Goal: Task Accomplishment & Management: Manage account settings

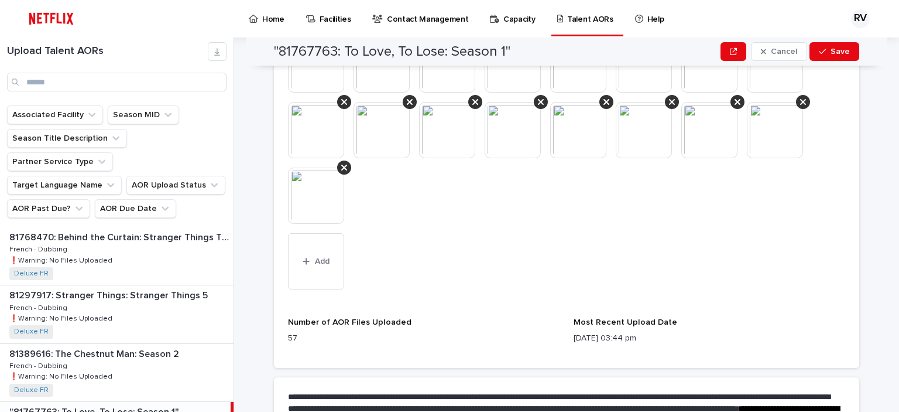
scroll to position [878, 0]
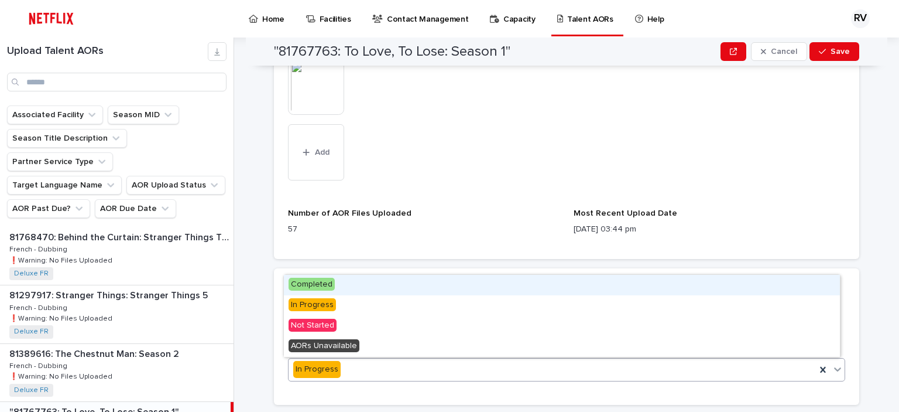
click at [398, 369] on div "In Progress" at bounding box center [552, 368] width 527 height 19
click at [358, 280] on div "Completed" at bounding box center [562, 285] width 556 height 20
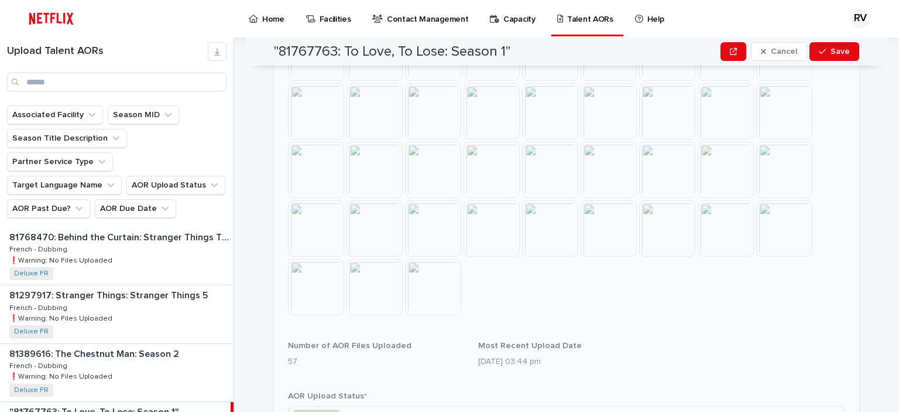
scroll to position [607, 0]
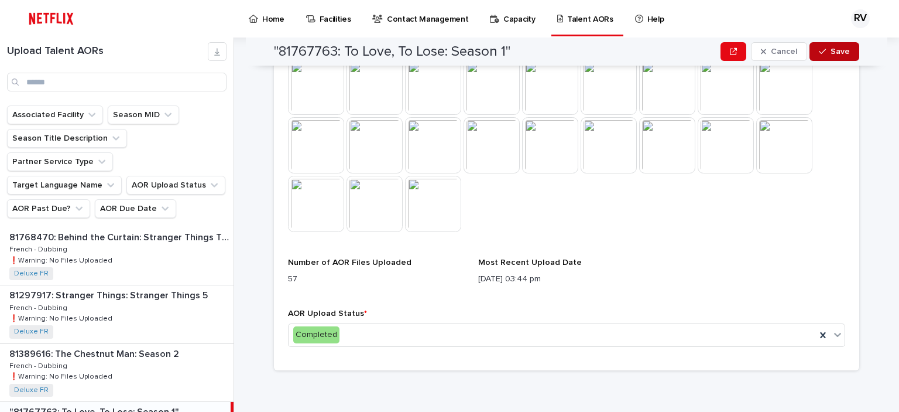
click at [834, 51] on span "Save" at bounding box center [840, 51] width 19 height 8
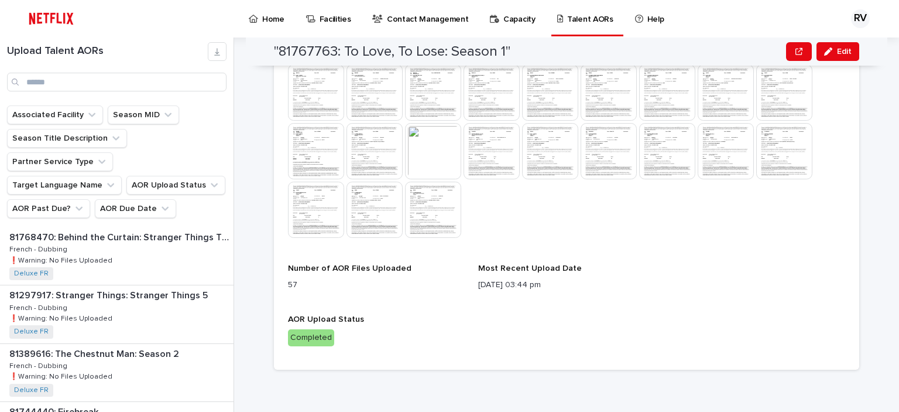
scroll to position [600, 0]
click at [384, 337] on p "Completed" at bounding box center [566, 338] width 557 height 17
click at [297, 345] on div "Completed" at bounding box center [311, 338] width 46 height 17
click at [300, 337] on div "Completed" at bounding box center [311, 338] width 46 height 17
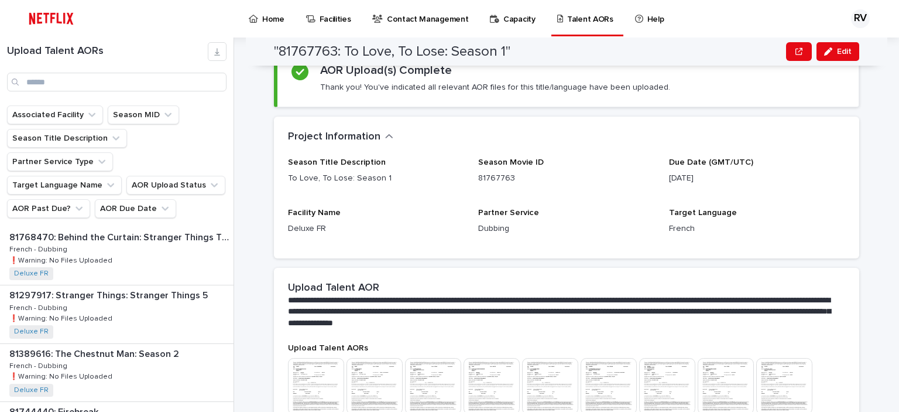
scroll to position [15, 0]
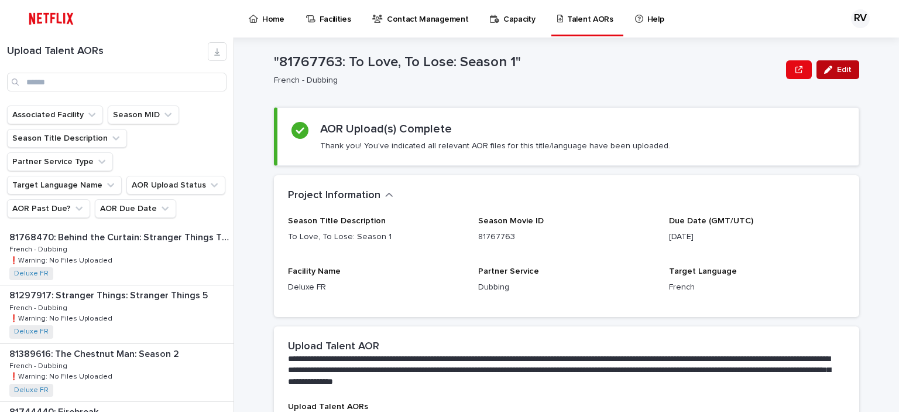
click at [840, 70] on span "Edit" at bounding box center [844, 70] width 15 height 8
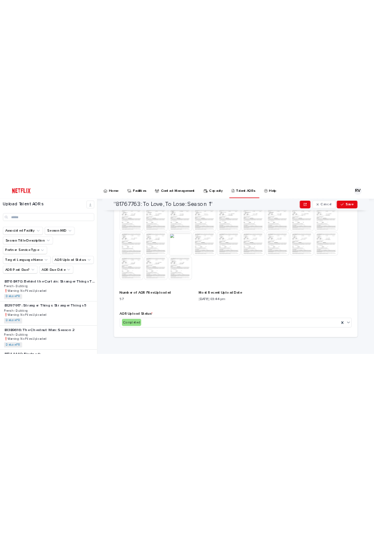
scroll to position [607, 0]
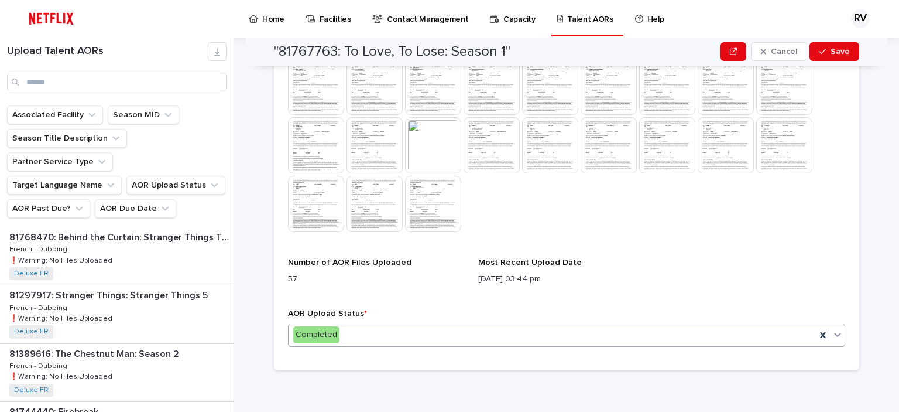
click at [536, 334] on div "Completed" at bounding box center [552, 334] width 527 height 19
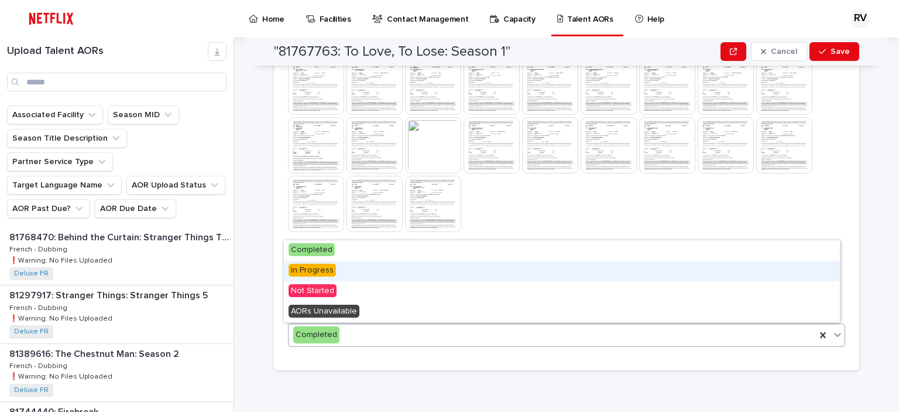
click at [485, 273] on div "In Progress" at bounding box center [562, 271] width 556 height 20
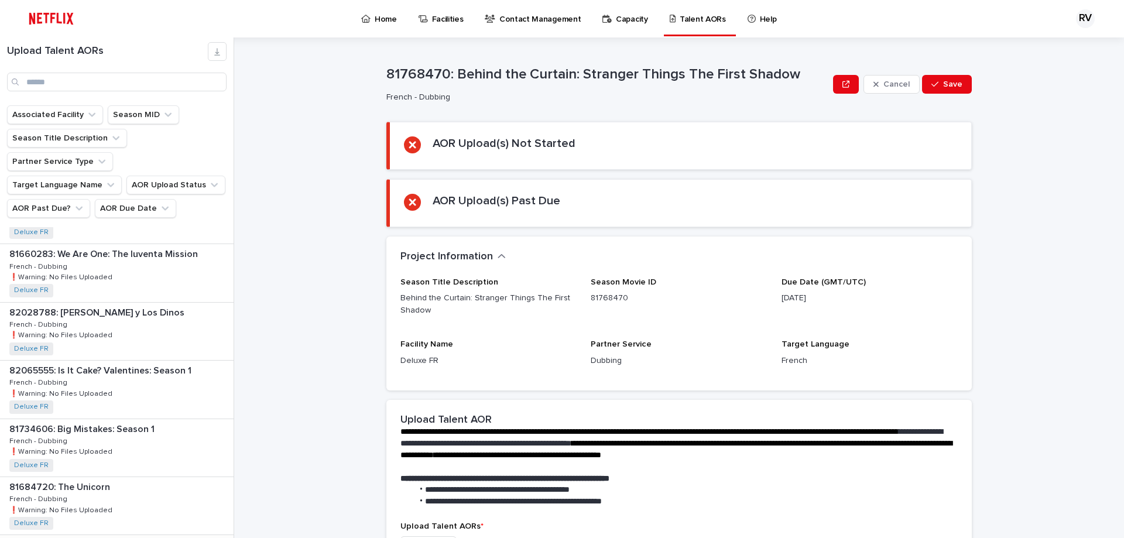
scroll to position [1450, 0]
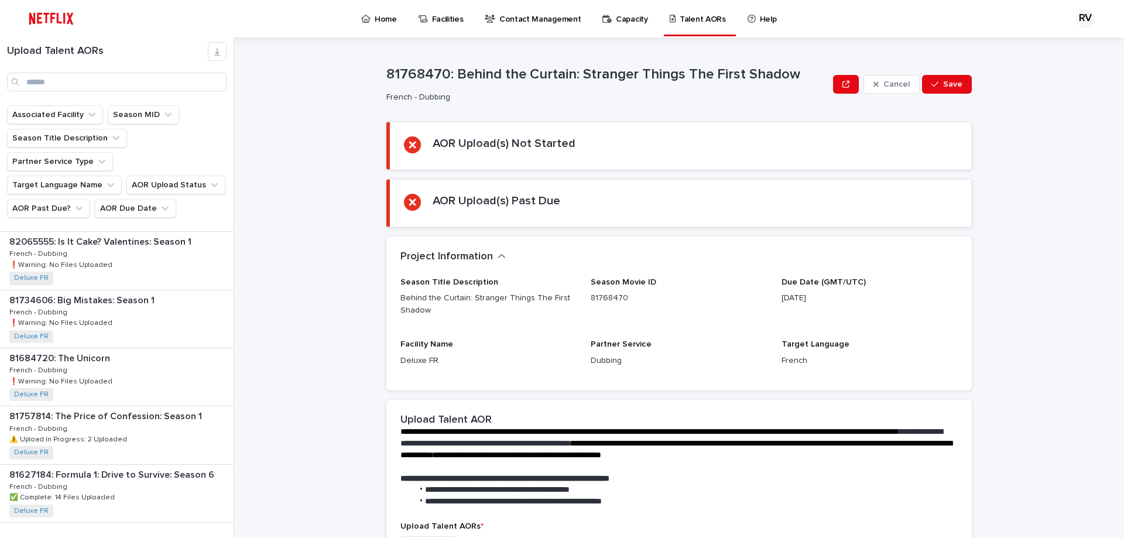
click at [214, 411] on div "button" at bounding box center [219, 547] width 10 height 11
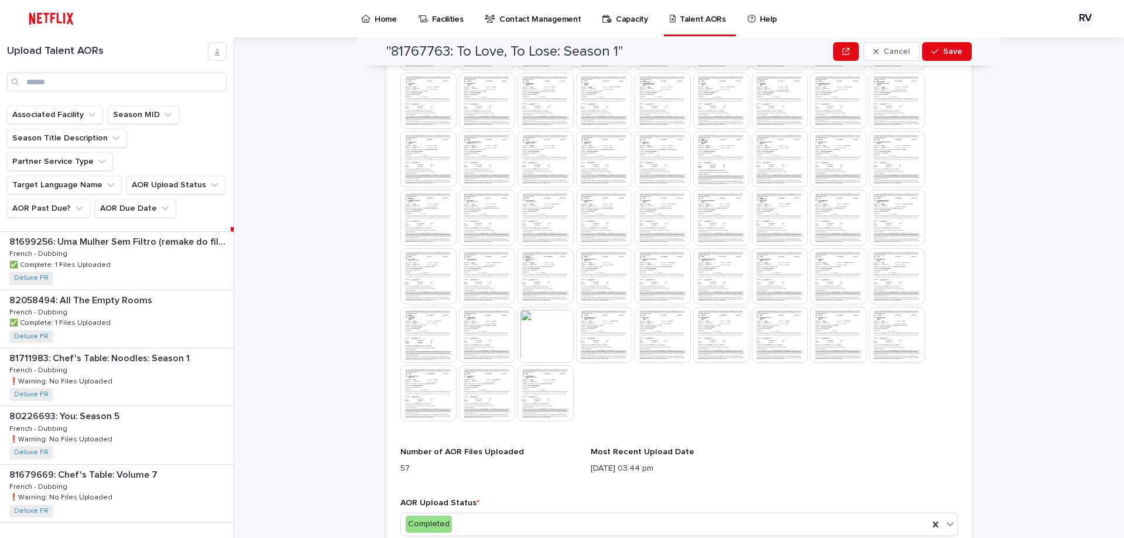
scroll to position [481, 0]
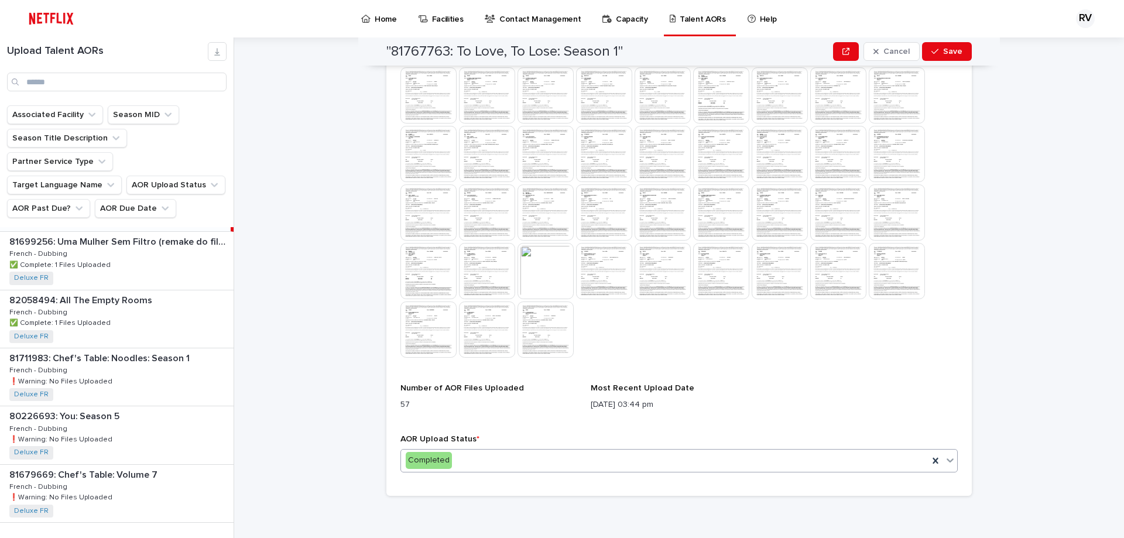
click at [532, 411] on div "Completed" at bounding box center [664, 460] width 527 height 19
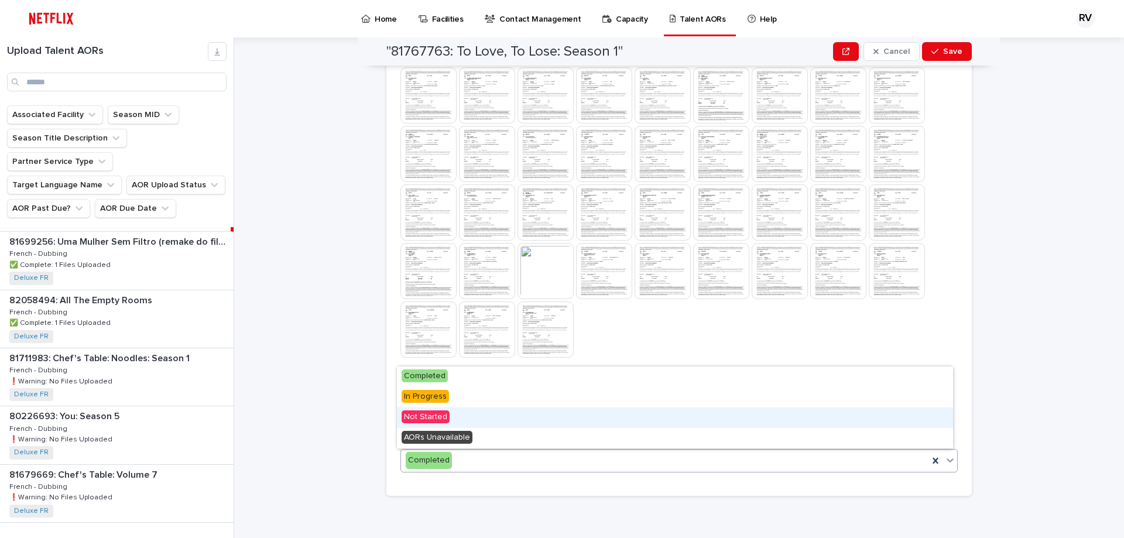
click at [470, 411] on div "Not Started" at bounding box center [675, 417] width 556 height 20
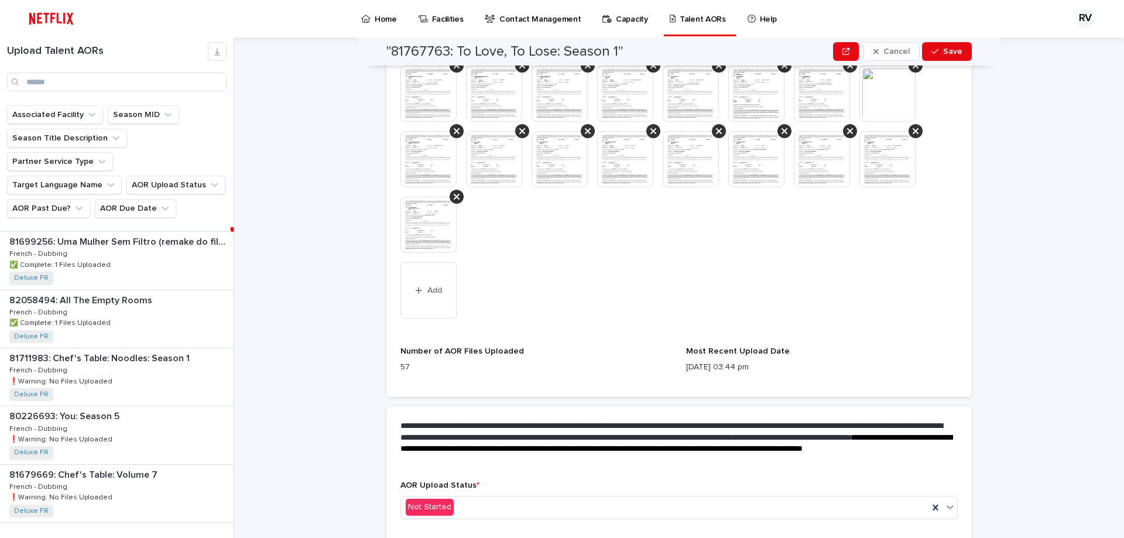
scroll to position [719, 0]
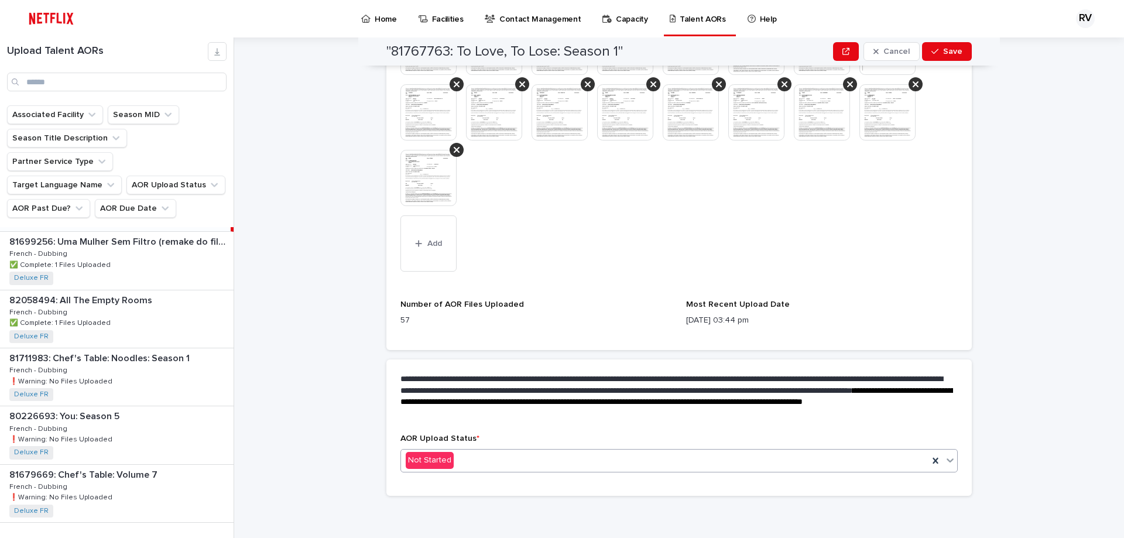
click at [512, 411] on div "Not Started" at bounding box center [664, 460] width 527 height 19
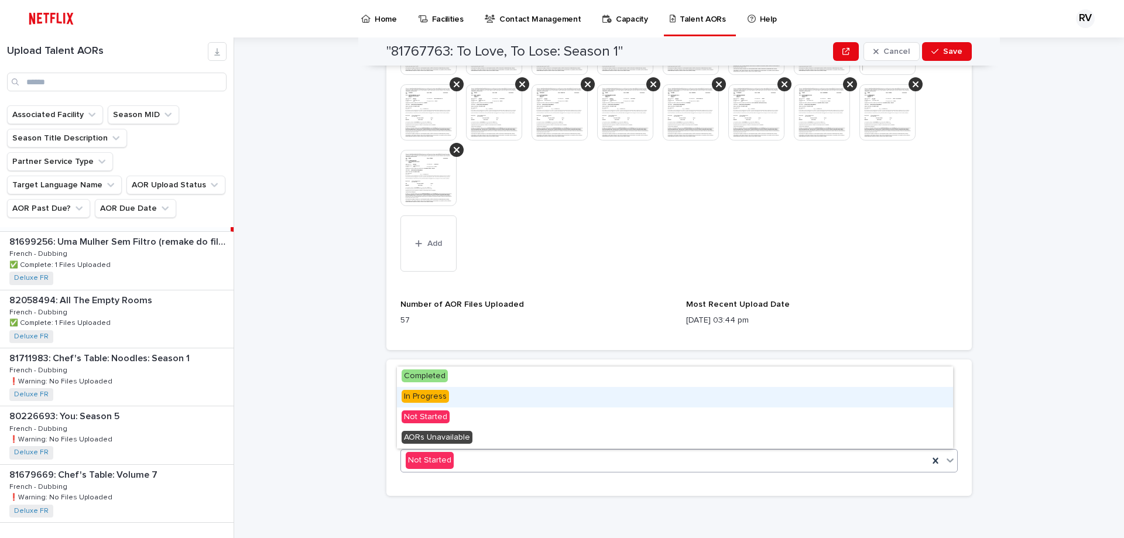
click at [475, 396] on div "In Progress" at bounding box center [675, 397] width 556 height 20
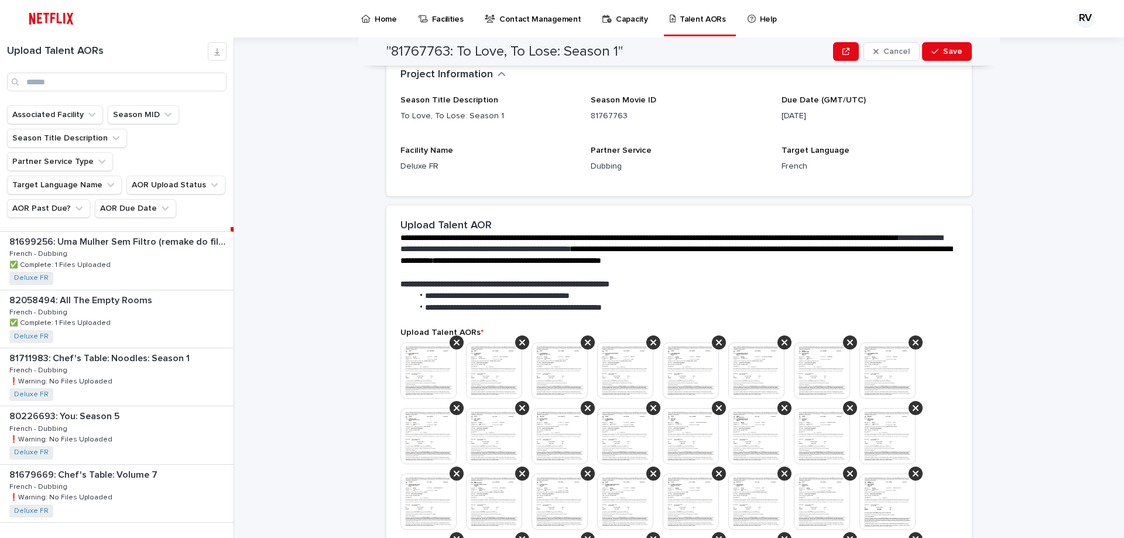
scroll to position [133, 0]
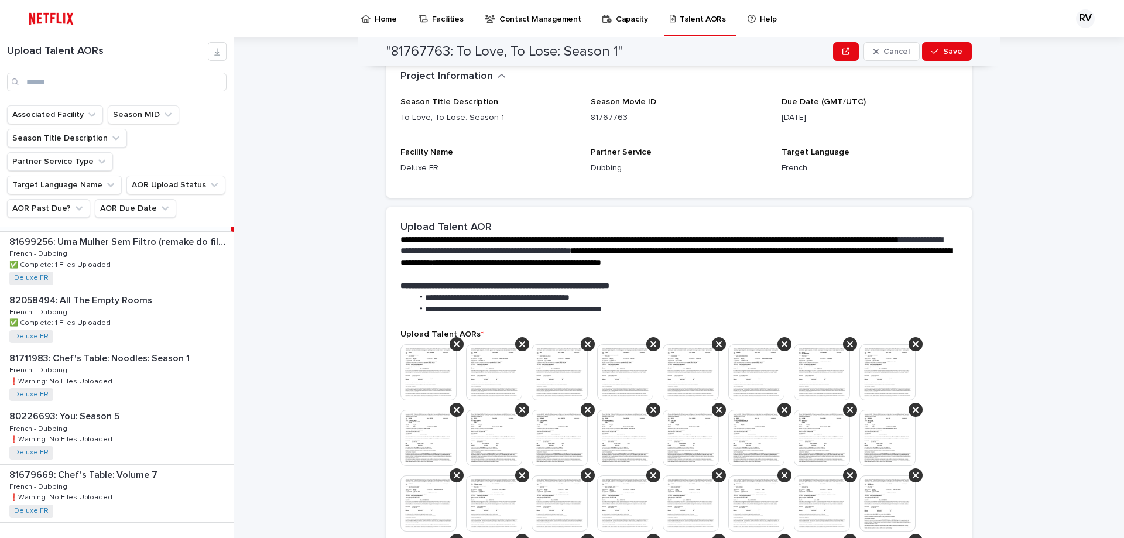
click at [420, 370] on img at bounding box center [428, 372] width 56 height 56
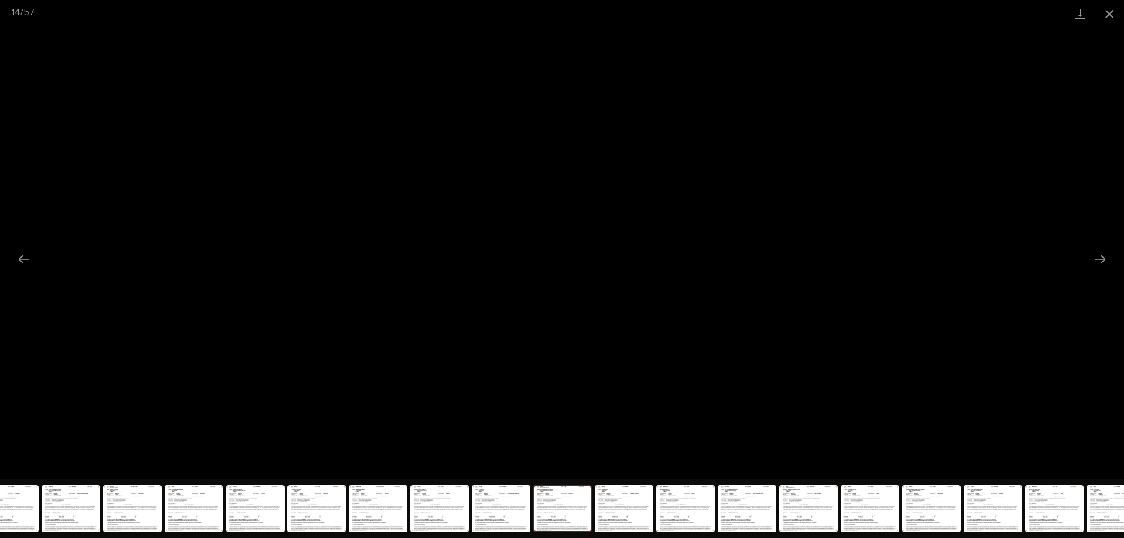
click at [571, 411] on img at bounding box center [563, 509] width 56 height 44
click at [899, 17] on button "Close gallery" at bounding box center [1109, 14] width 29 height 28
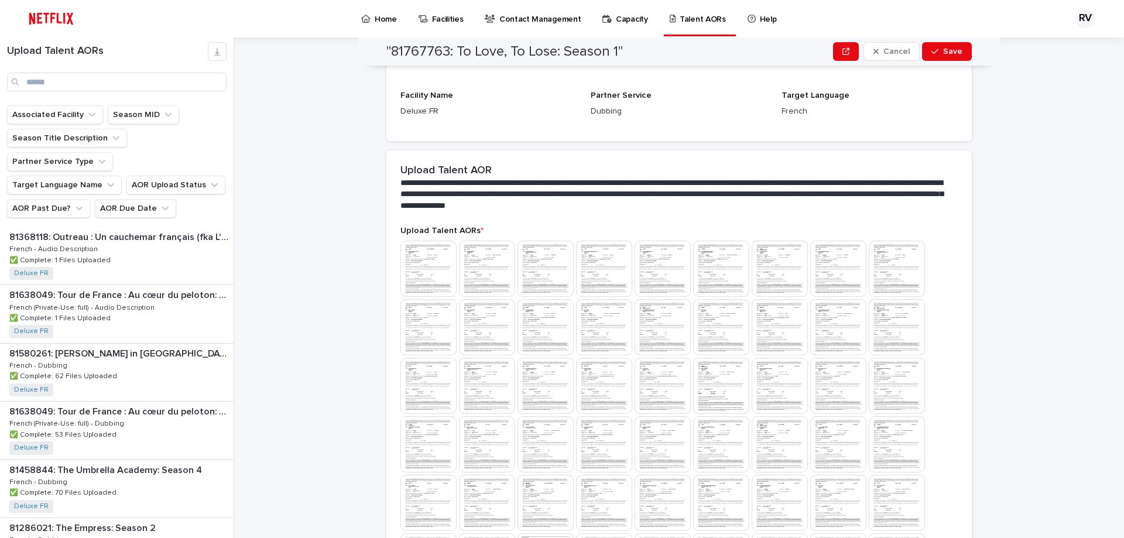
scroll to position [188, 0]
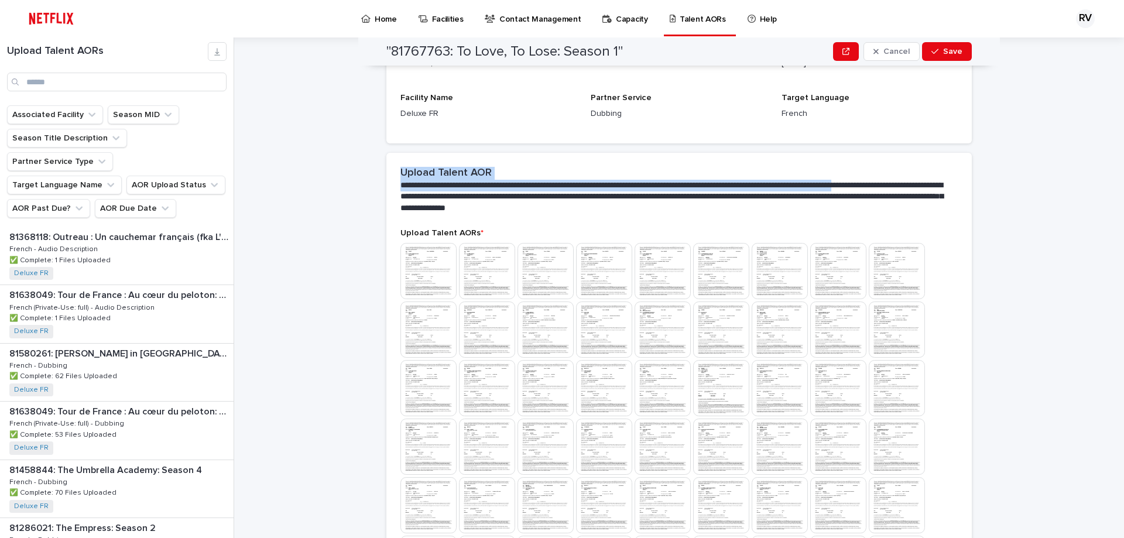
click at [899, 152] on div "**********" at bounding box center [686, 287] width 876 height 501
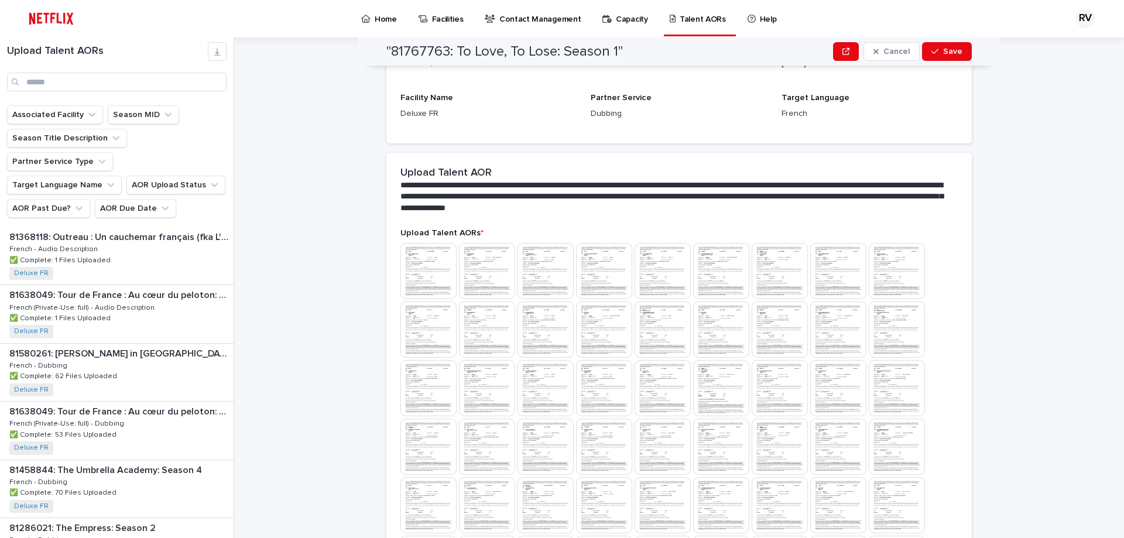
click at [880, 217] on div "**********" at bounding box center [678, 191] width 585 height 76
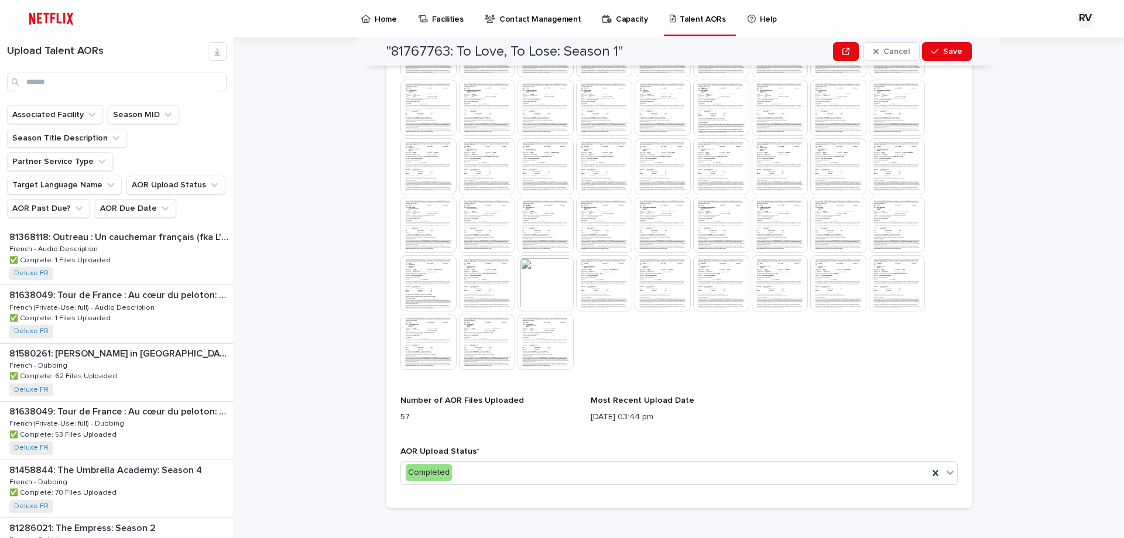
scroll to position [481, 0]
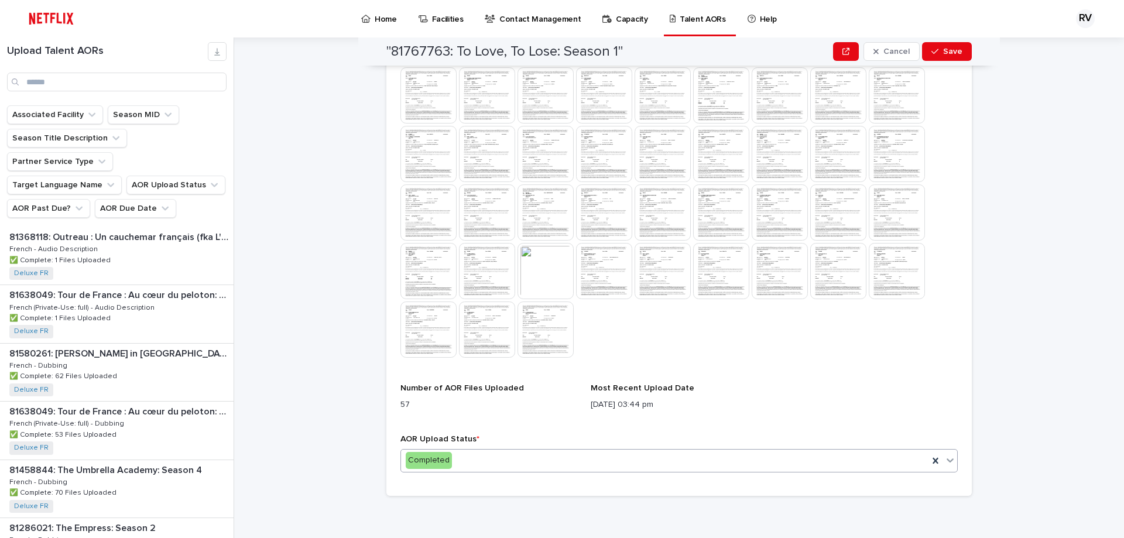
click at [477, 411] on div "Completed" at bounding box center [664, 460] width 527 height 19
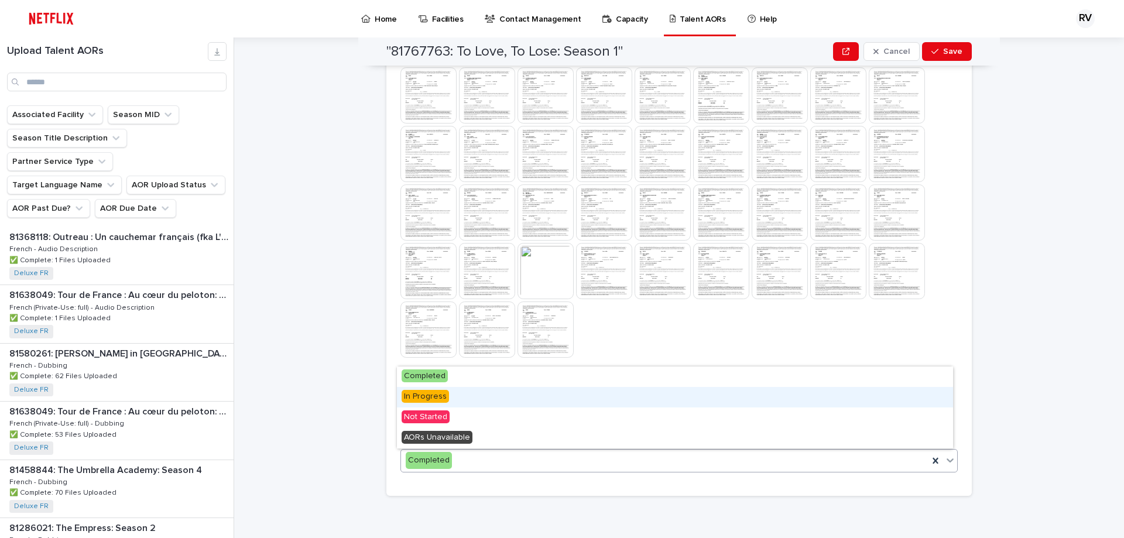
click at [457, 401] on div "In Progress" at bounding box center [675, 397] width 556 height 20
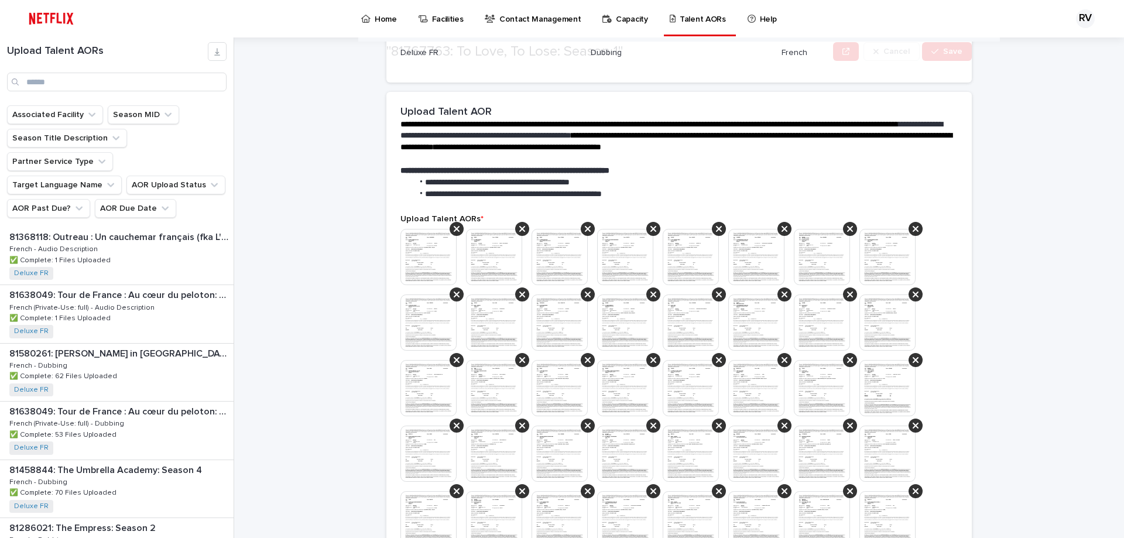
scroll to position [293, 0]
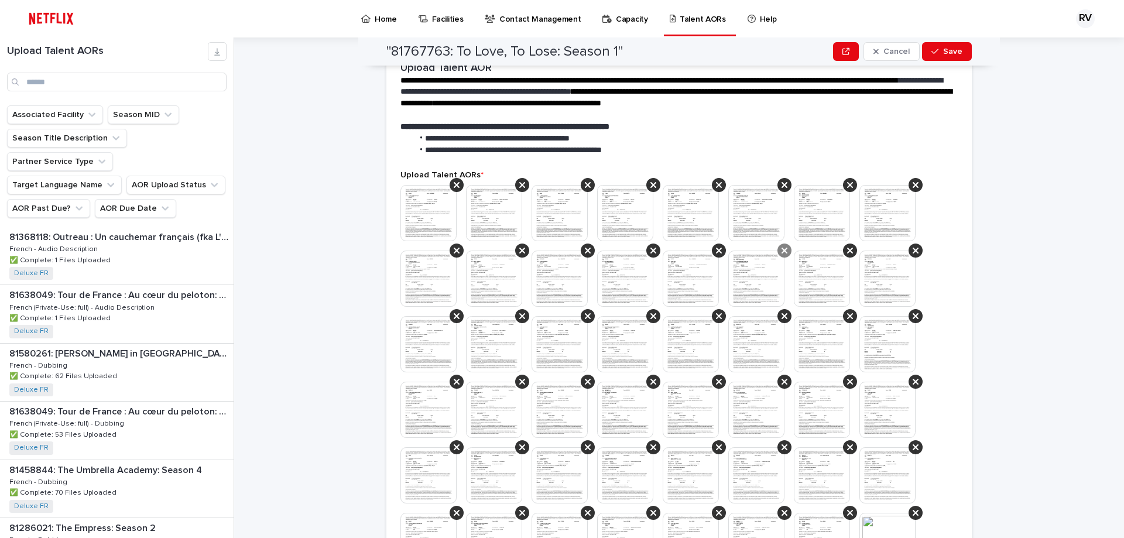
click at [782, 254] on icon at bounding box center [785, 250] width 6 height 9
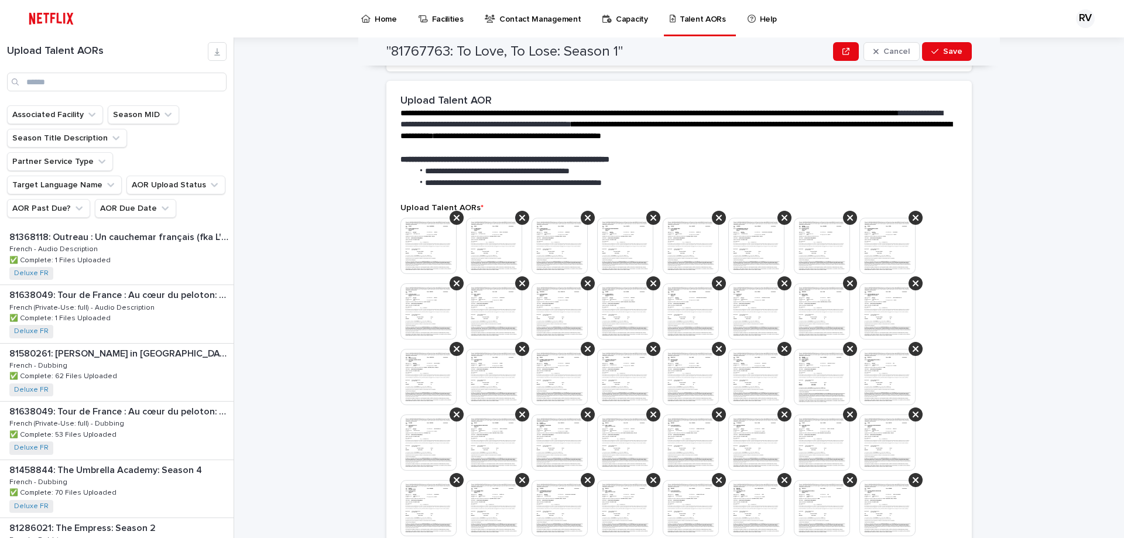
click at [755, 316] on img at bounding box center [756, 311] width 56 height 56
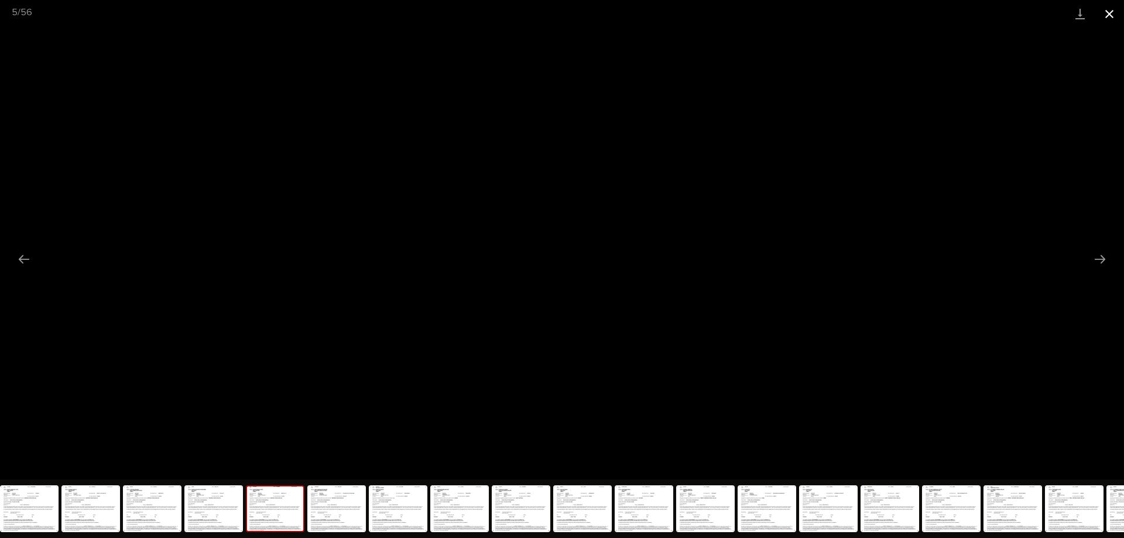
click at [899, 12] on button "Close gallery" at bounding box center [1109, 14] width 29 height 28
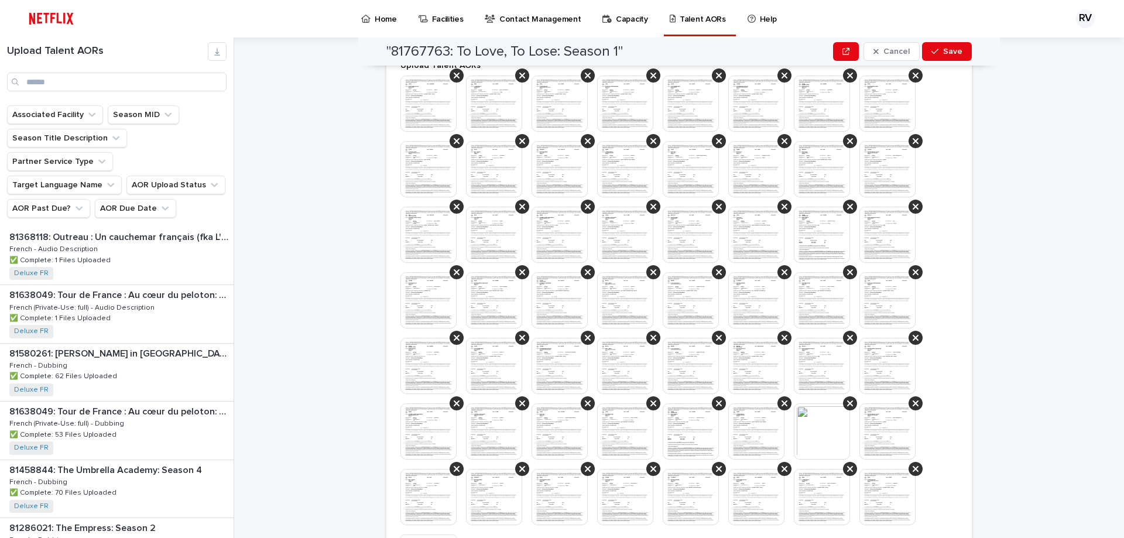
scroll to position [553, 0]
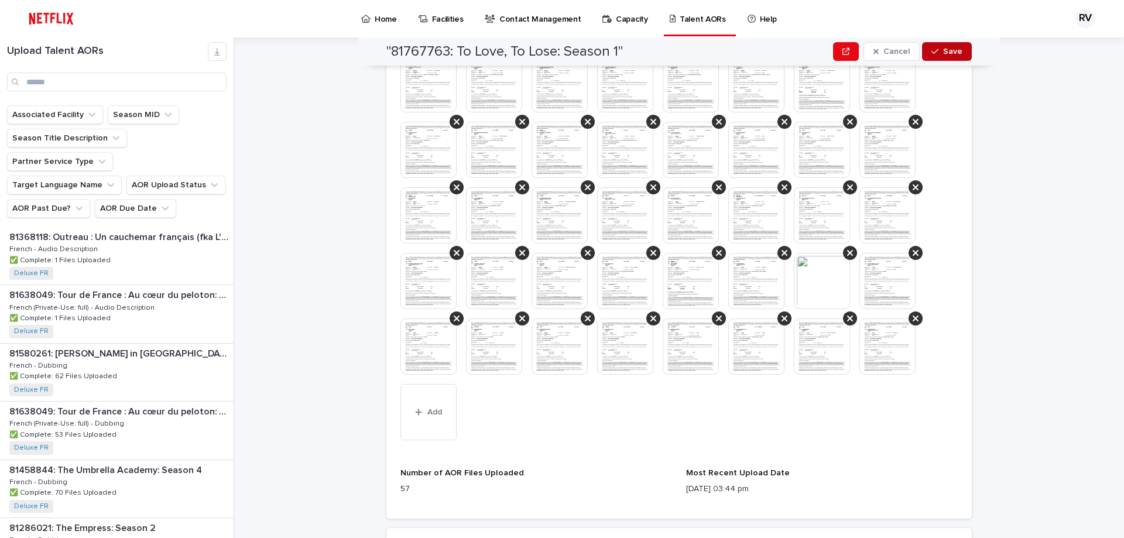
click at [899, 47] on button "Save" at bounding box center [947, 51] width 50 height 19
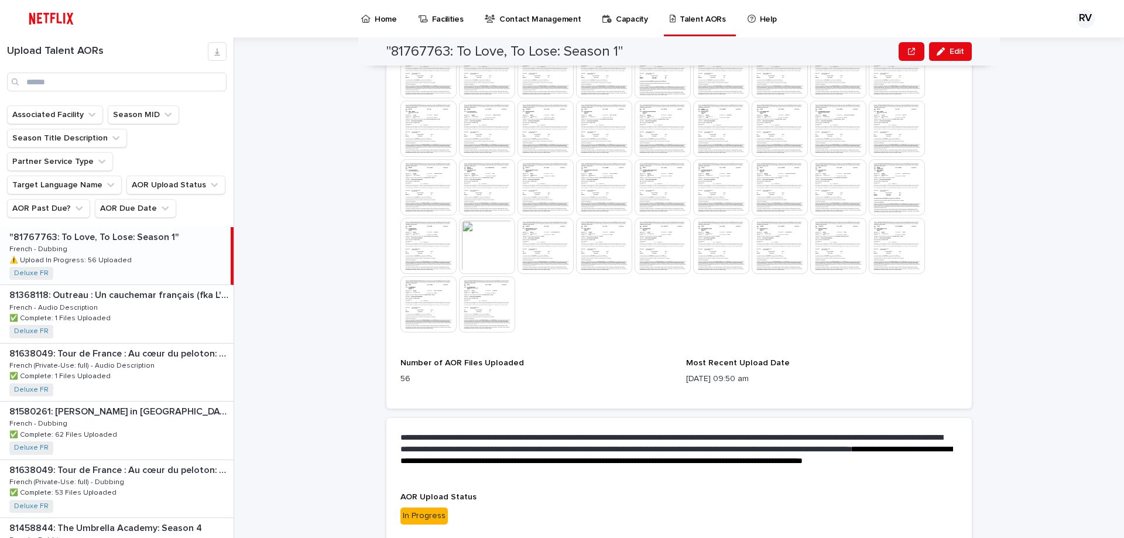
drag, startPoint x: 393, startPoint y: 375, endPoint x: 517, endPoint y: 357, distance: 125.4
click at [517, 357] on div "Upload Talent AORs This file cannot be opened Download File Number of AOR Files…" at bounding box center [678, 159] width 585 height 498
click at [527, 411] on p "In Progress" at bounding box center [678, 516] width 557 height 17
click at [439, 411] on div "In Progress" at bounding box center [423, 516] width 47 height 17
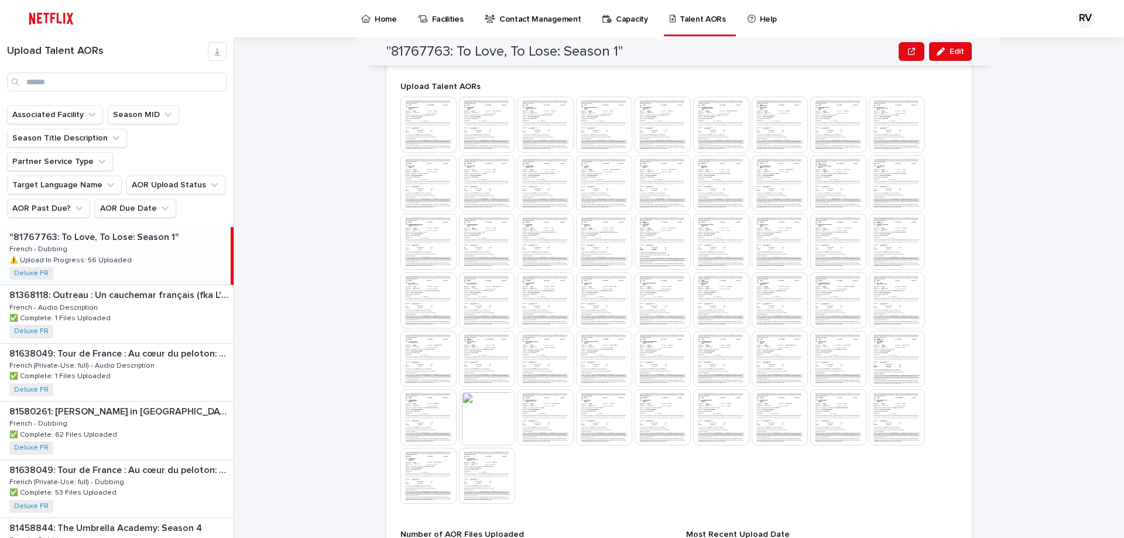
scroll to position [371, 0]
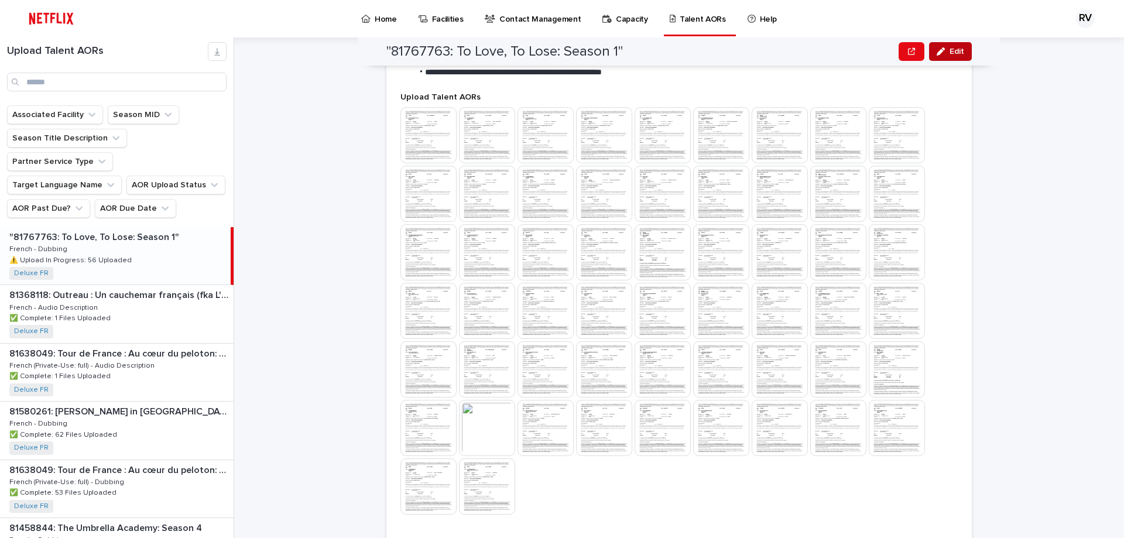
click at [899, 53] on icon "button" at bounding box center [941, 51] width 8 height 8
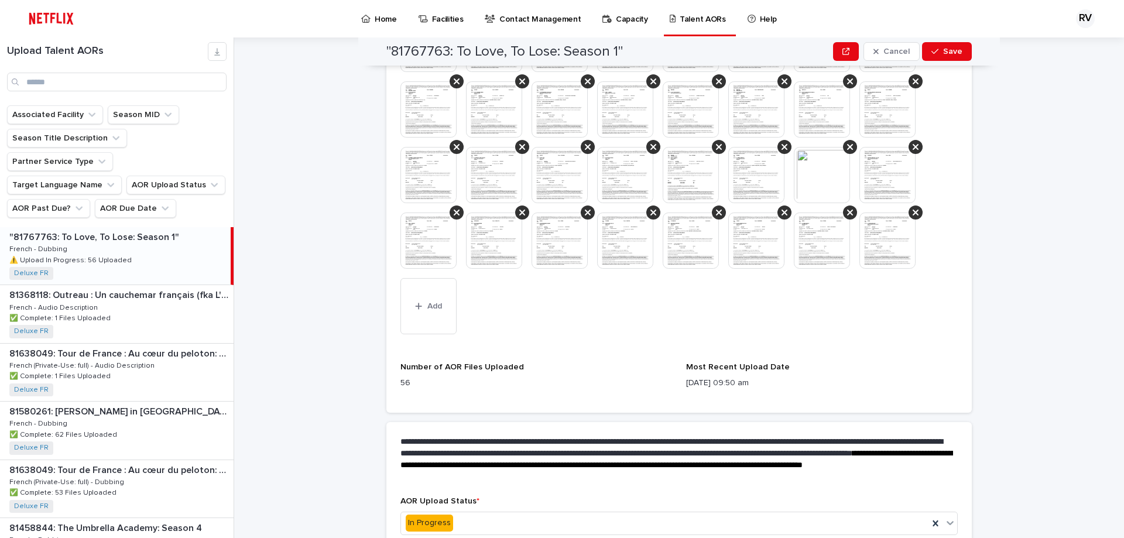
scroll to position [721, 0]
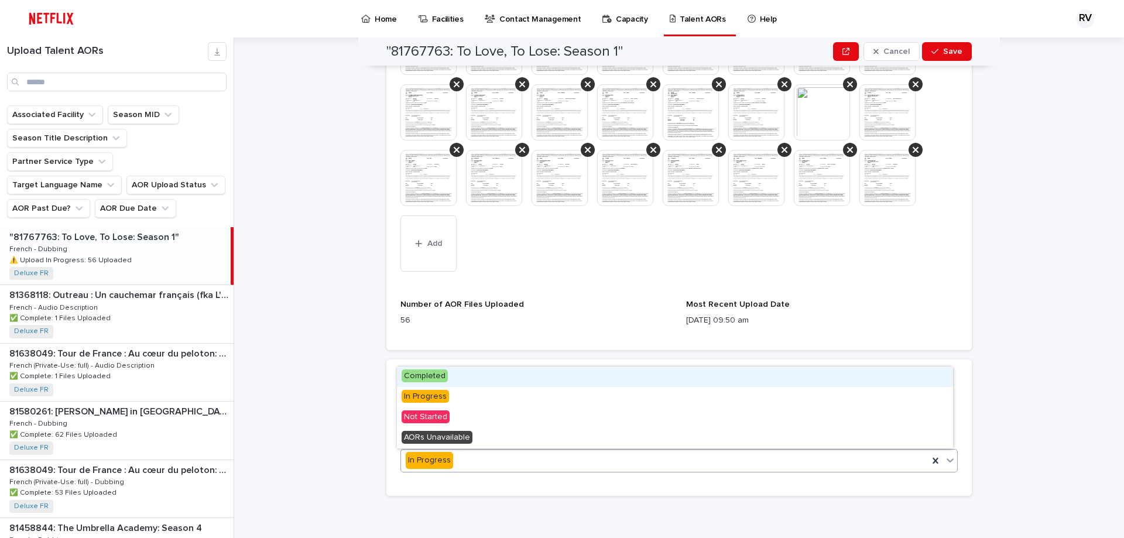
click at [450, 411] on div "In Progress" at bounding box center [678, 460] width 557 height 23
click at [450, 374] on div "Completed" at bounding box center [675, 376] width 556 height 20
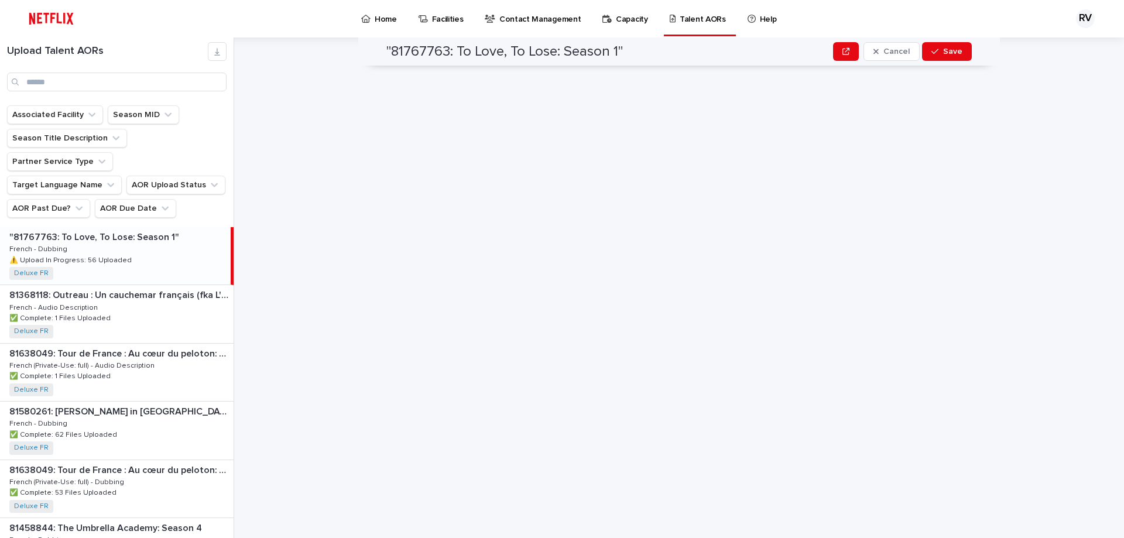
scroll to position [0, 0]
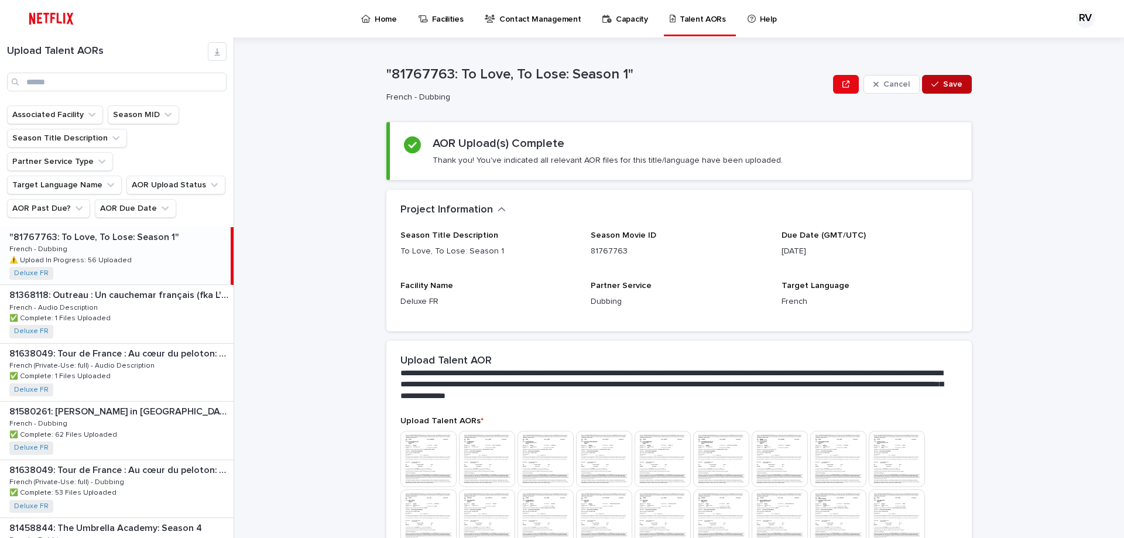
click at [899, 86] on span "Save" at bounding box center [952, 84] width 19 height 8
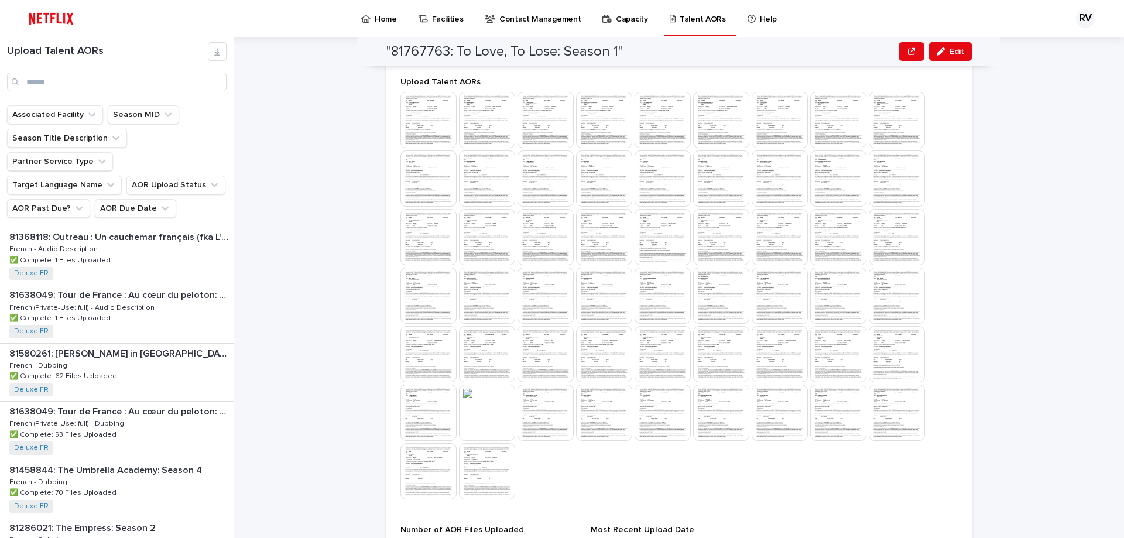
scroll to position [474, 0]
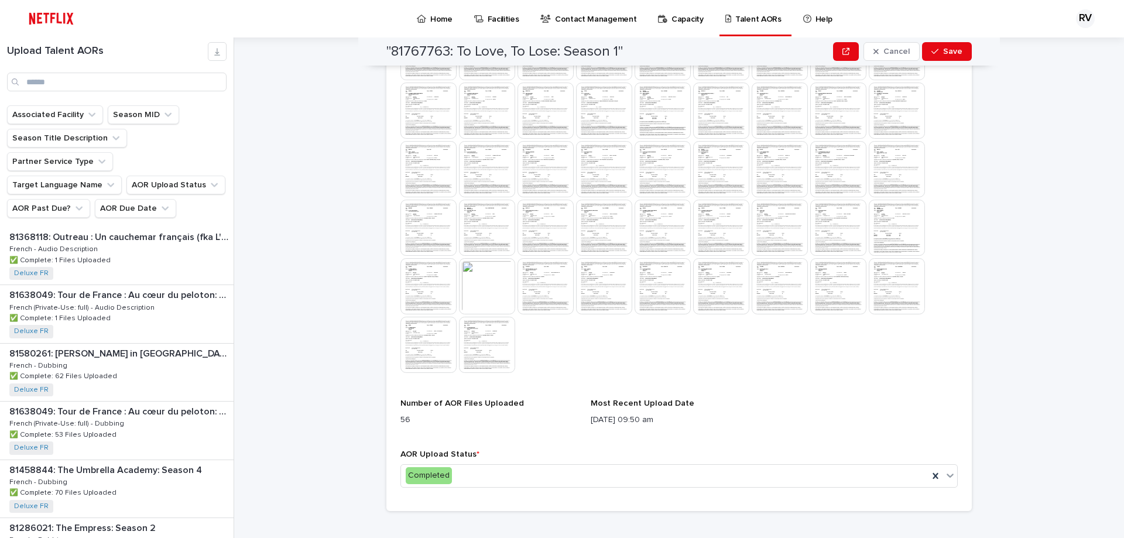
scroll to position [468, 0]
click at [474, 476] on div "Completed" at bounding box center [664, 472] width 527 height 19
click at [747, 349] on div at bounding box center [678, 168] width 557 height 410
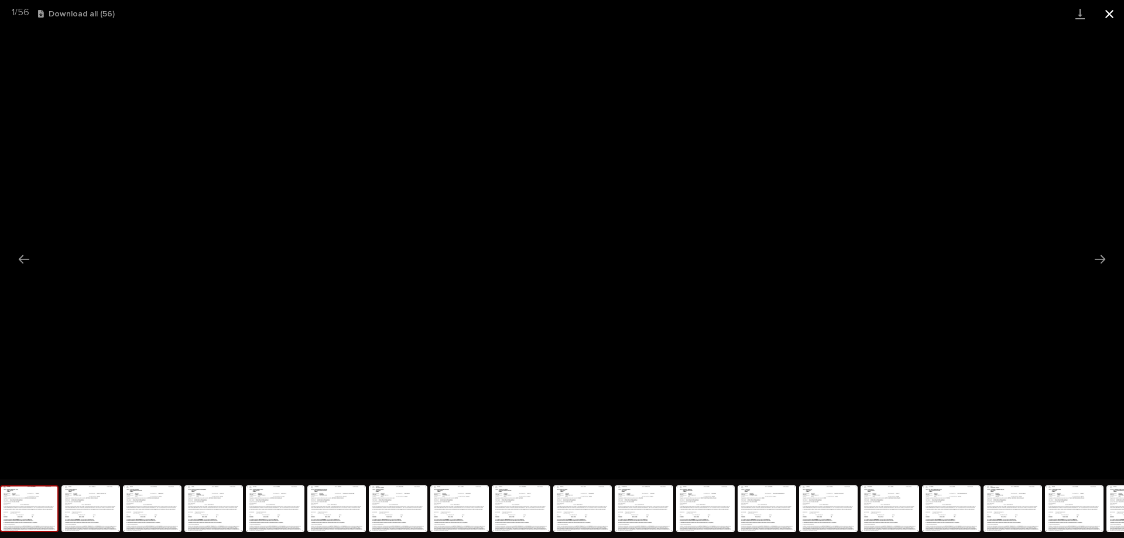
click at [1107, 13] on button "Close gallery" at bounding box center [1109, 14] width 29 height 28
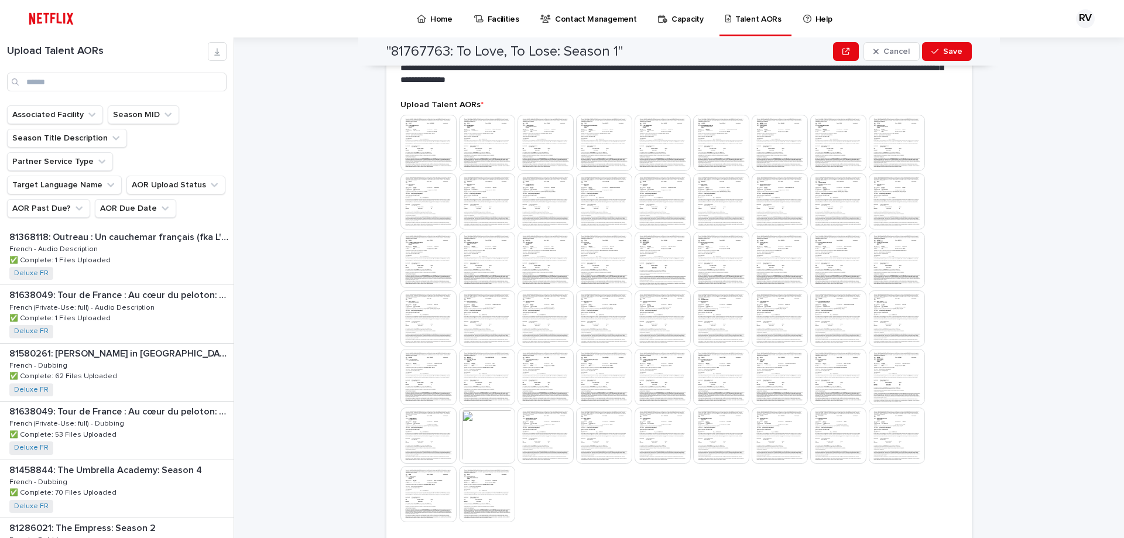
scroll to position [176, 0]
